Goal: Task Accomplishment & Management: Use online tool/utility

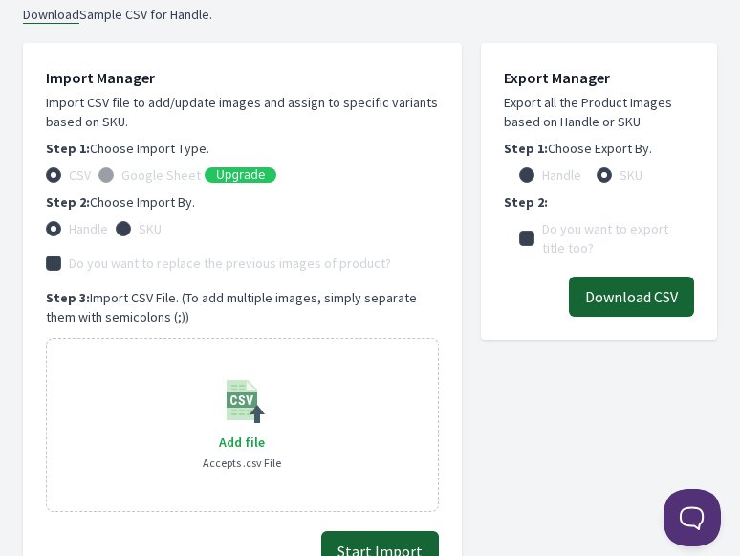
scroll to position [681, 0]
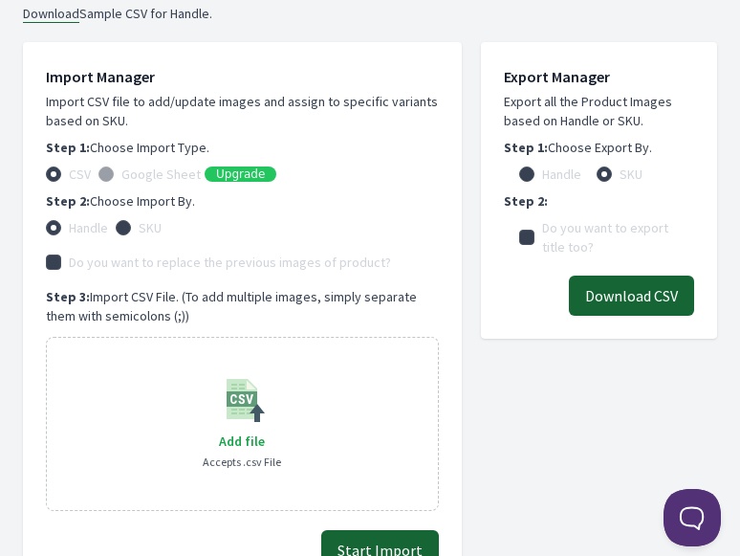
click at [202, 376] on div "Add file Accepts .csv File" at bounding box center [242, 424] width 393 height 174
click at [244, 440] on span "Add file" at bounding box center [242, 440] width 46 height 17
click at [264, 430] on input "Add file" at bounding box center [264, 429] width 1 height 1
type input "C:\fakepath\stockfile.csv"
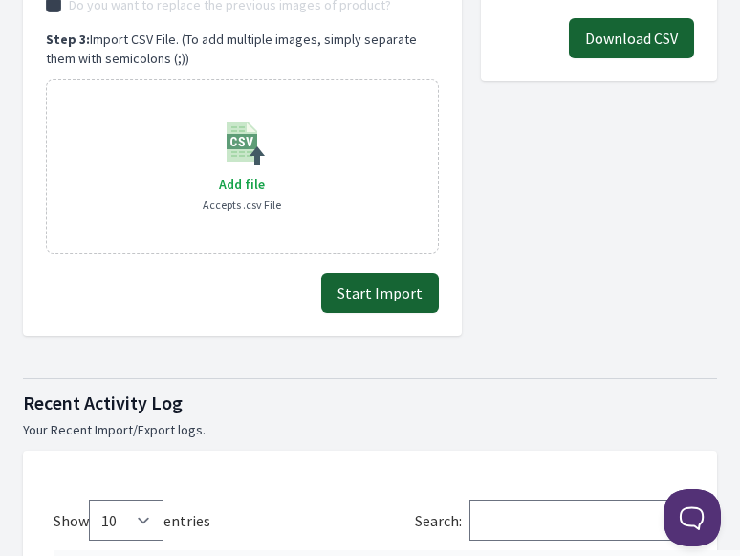
scroll to position [941, 0]
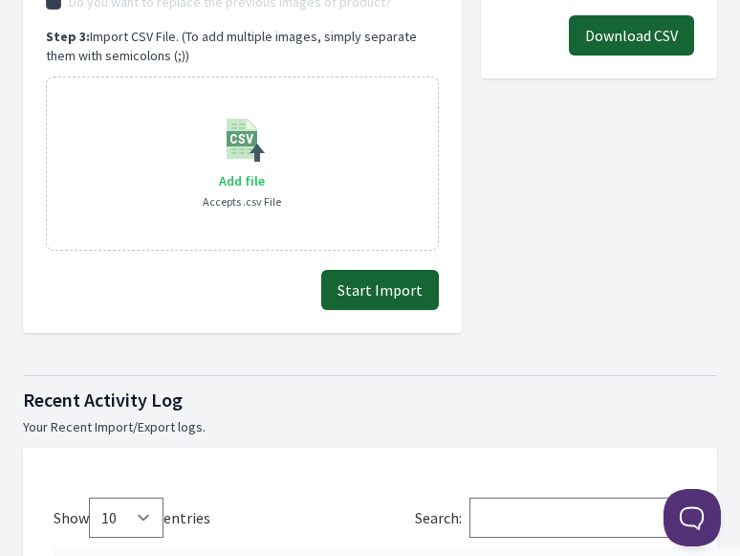
click at [263, 182] on span "Add file" at bounding box center [242, 180] width 46 height 17
click at [264, 169] on input "Add file" at bounding box center [264, 168] width 1 height 1
click at [357, 273] on button "Start Import" at bounding box center [380, 290] width 118 height 40
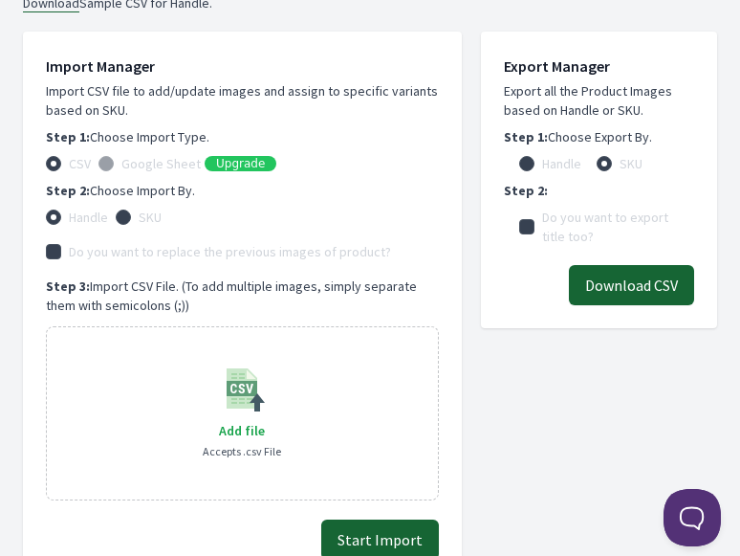
scroll to position [734, 0]
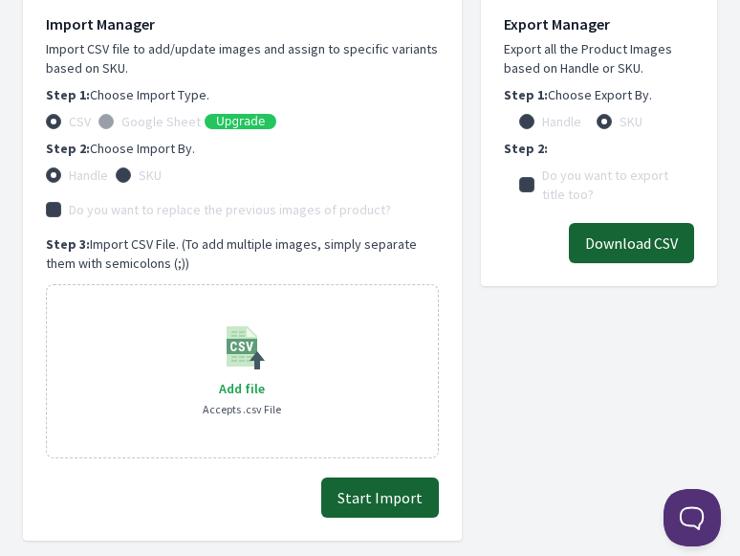
click at [131, 172] on input "SKU" at bounding box center [123, 174] width 15 height 15
radio input "true"
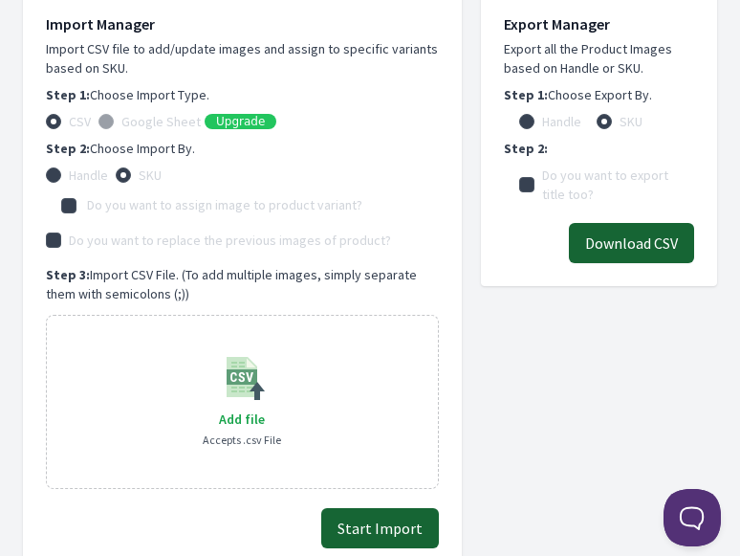
click at [70, 181] on label "Handle" at bounding box center [88, 174] width 39 height 19
click at [61, 181] on input "Handle" at bounding box center [53, 174] width 15 height 15
radio input "true"
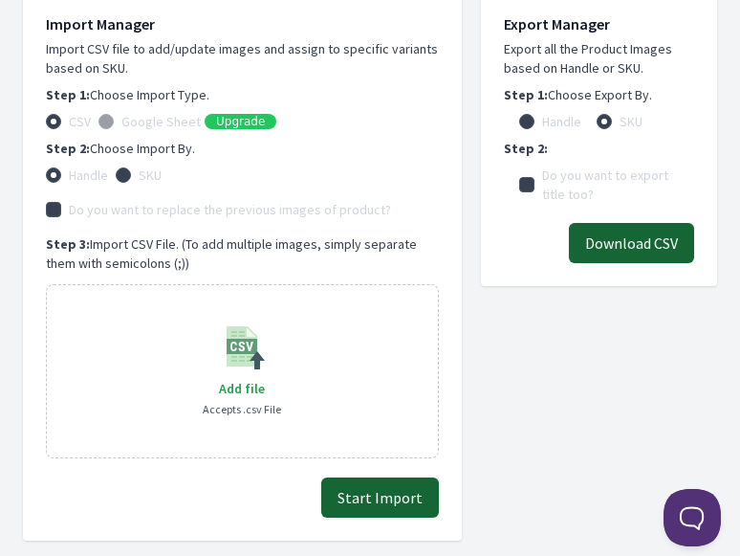
click at [47, 207] on input "Do you want to replace the previous images of product?" at bounding box center [53, 209] width 15 height 15
checkbox input "true"
click at [117, 179] on div "SKU" at bounding box center [139, 174] width 46 height 19
click at [124, 179] on input "SKU" at bounding box center [123, 174] width 15 height 15
radio input "true"
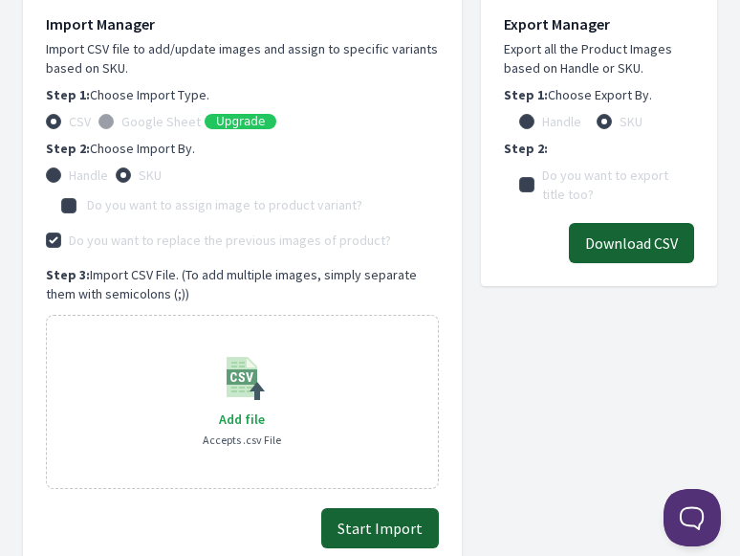
click at [226, 365] on image at bounding box center [242, 377] width 46 height 46
click at [236, 427] on span "Add file" at bounding box center [242, 418] width 46 height 17
click at [264, 408] on input "Add file" at bounding box center [264, 407] width 1 height 1
type input "C:\fakepath\stockfile.csv"
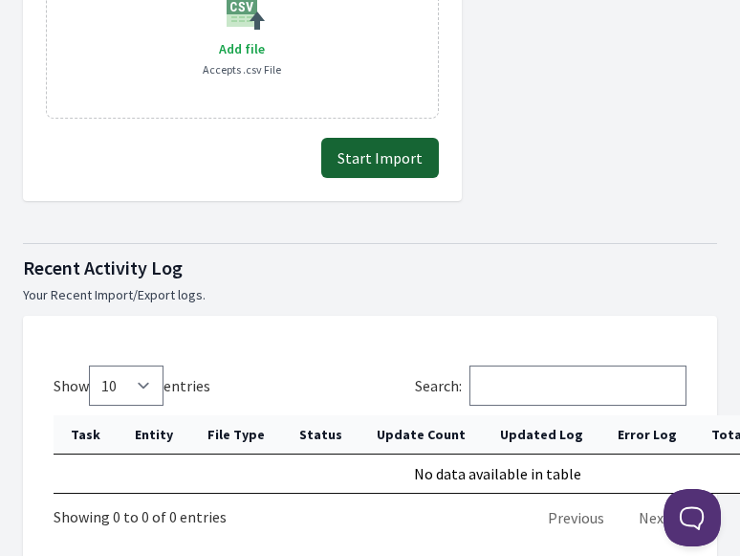
scroll to position [1112, 0]
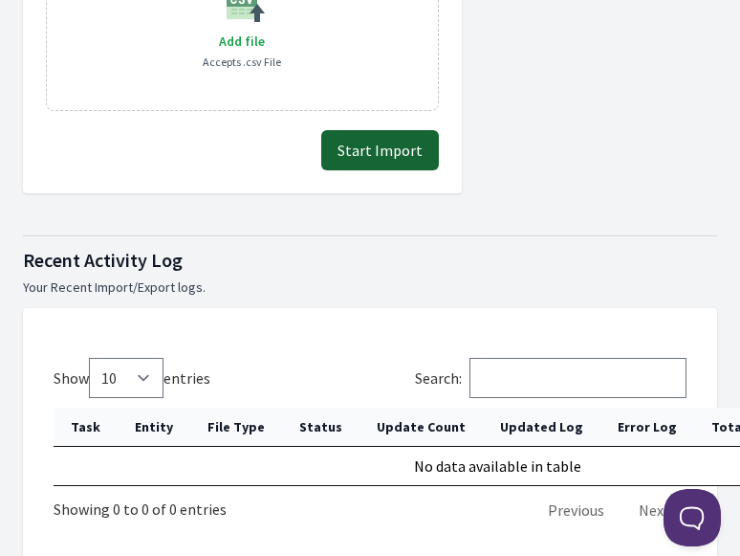
click at [420, 164] on button "Start Import" at bounding box center [380, 150] width 118 height 40
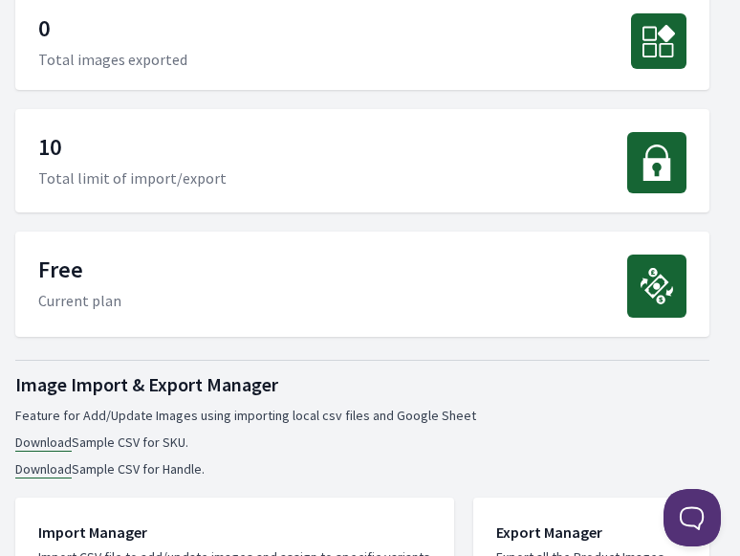
scroll to position [245, 8]
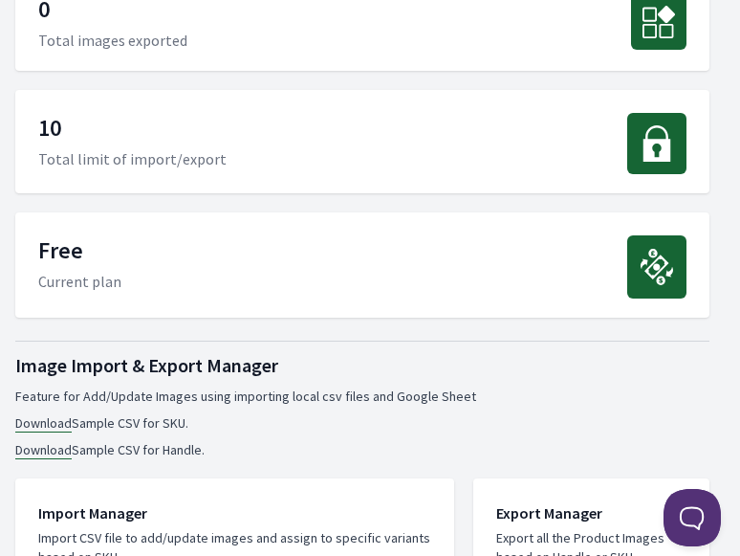
click at [63, 426] on link "Download" at bounding box center [43, 423] width 56 height 18
click at [26, 453] on link "Download" at bounding box center [43, 450] width 56 height 18
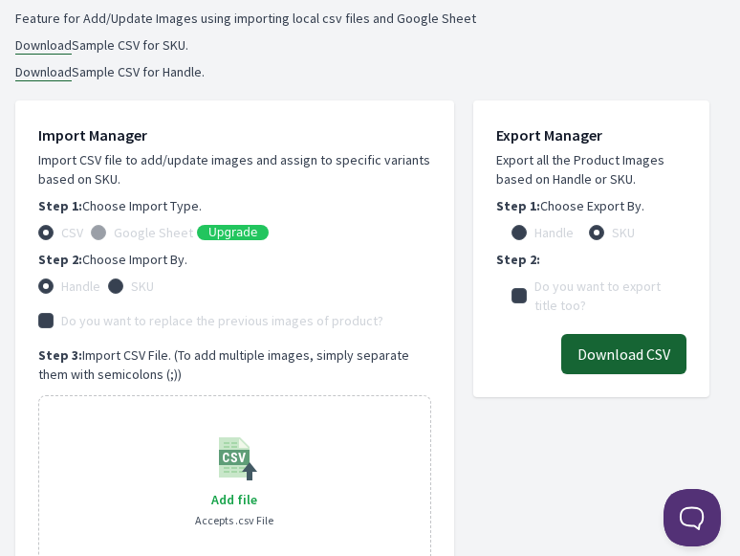
scroll to position [627, 8]
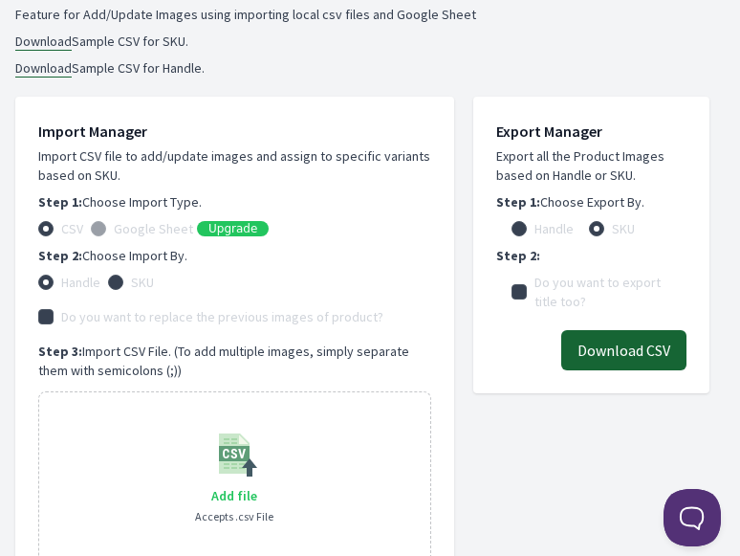
click at [252, 491] on span "Add file" at bounding box center [234, 495] width 46 height 17
click at [256, 484] on input "Add file" at bounding box center [256, 483] width 1 height 1
type input "C:\fakepath\stockfile.csv"
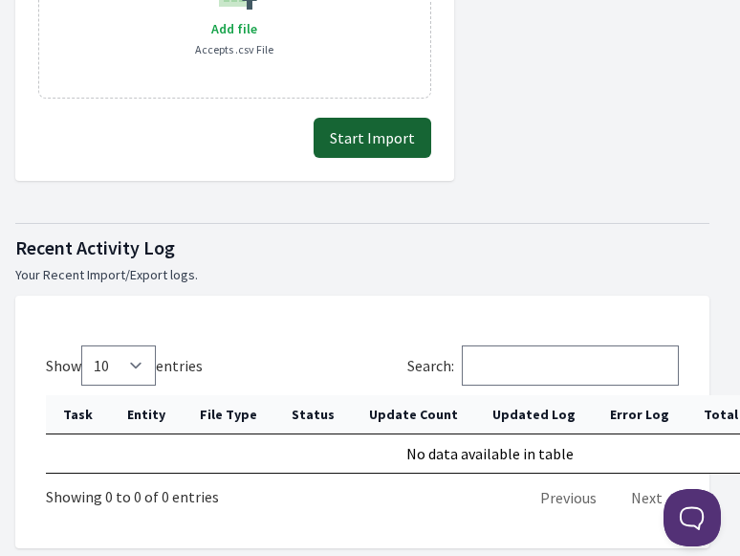
scroll to position [820, 8]
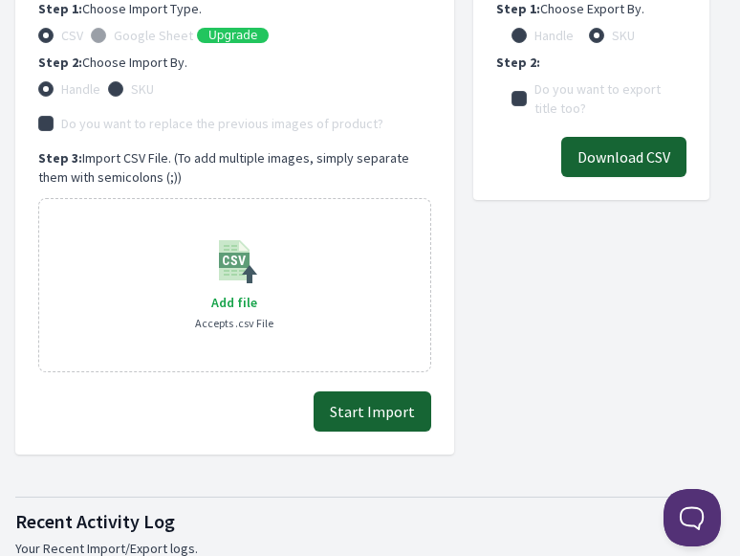
click at [370, 403] on button "Start Import" at bounding box center [373, 411] width 118 height 40
